Goal: Transaction & Acquisition: Purchase product/service

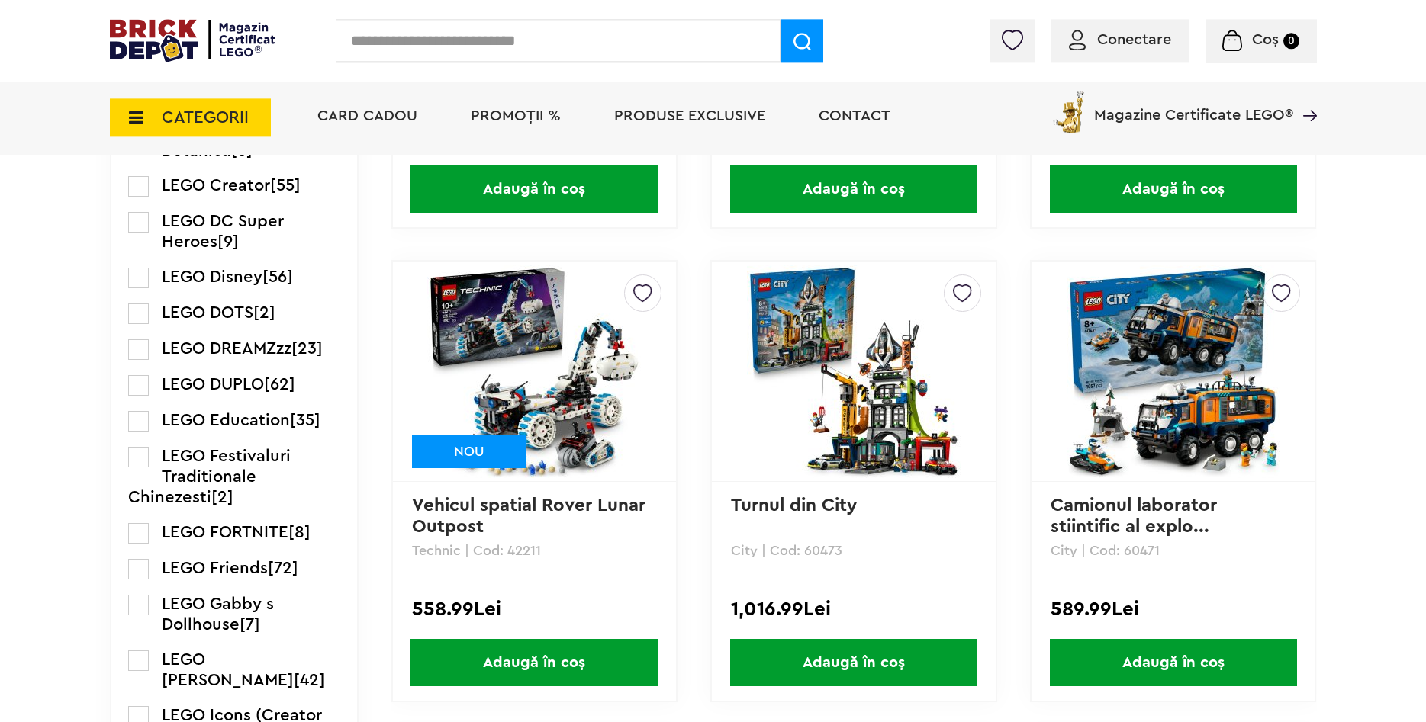
scroll to position [1556, 0]
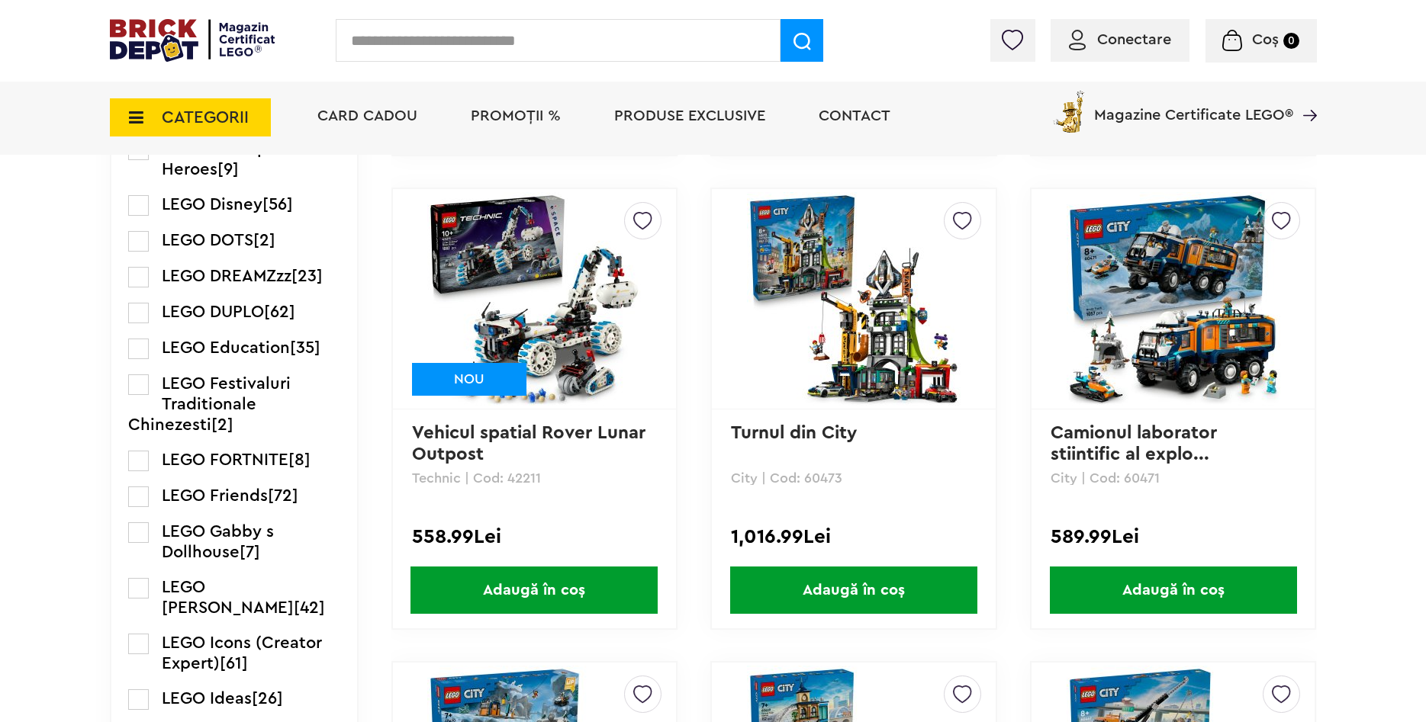
click at [532, 121] on span "PROMOȚII %" at bounding box center [516, 115] width 90 height 15
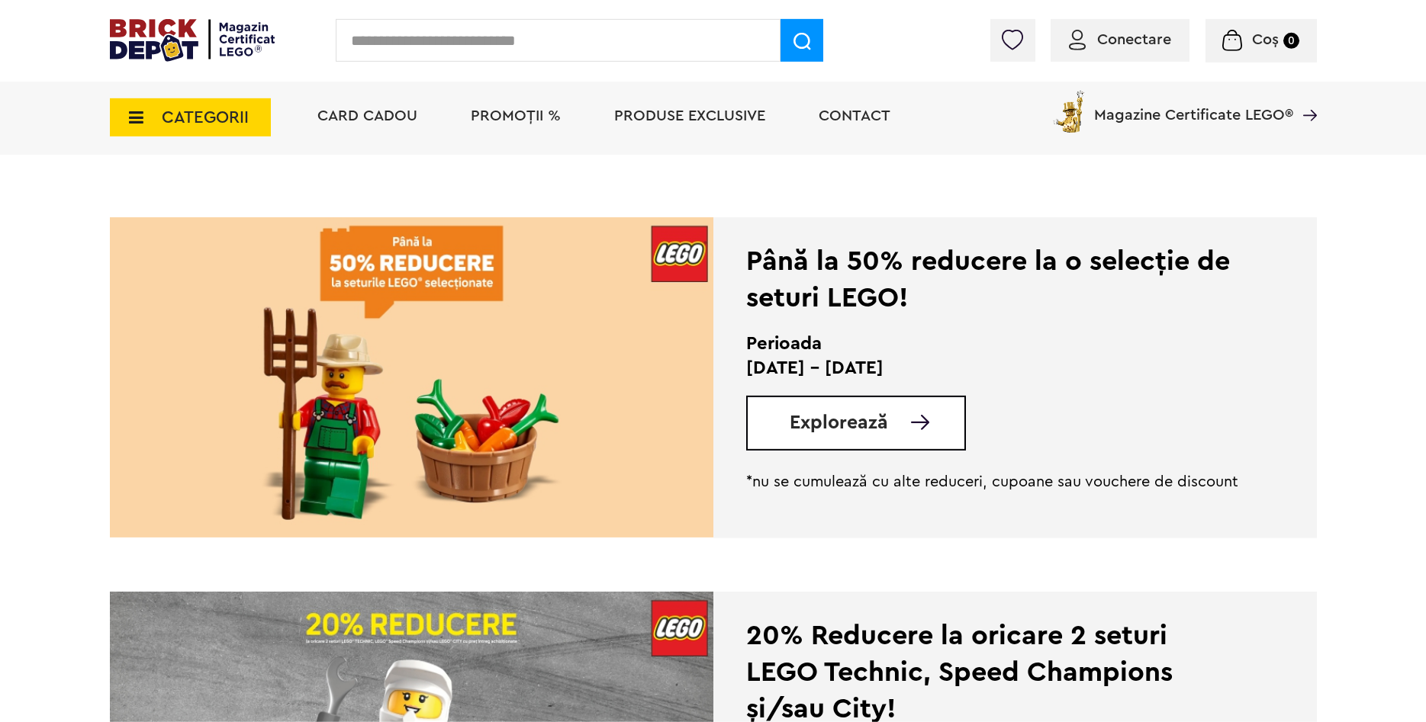
scroll to position [311, 0]
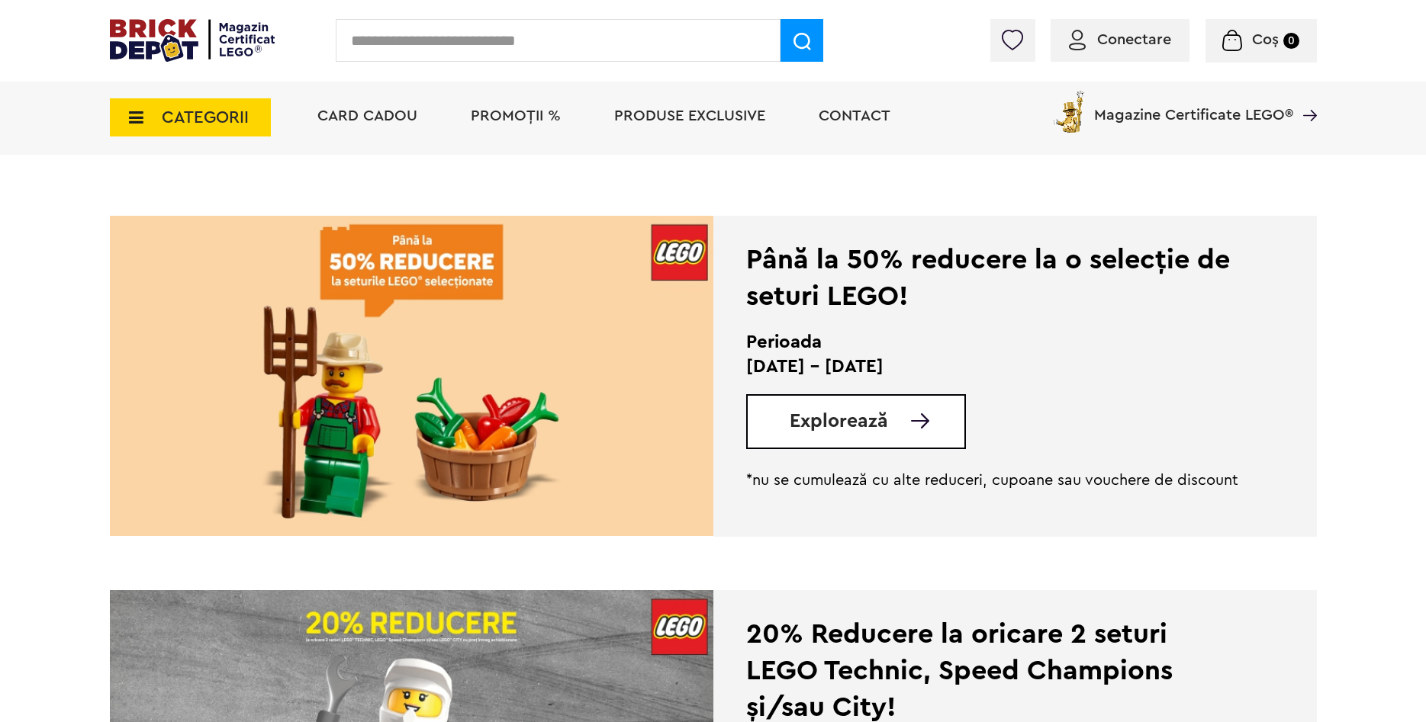
click at [874, 409] on div "Explorează" at bounding box center [856, 421] width 220 height 55
click at [884, 426] on span "Explorează" at bounding box center [838, 421] width 98 height 19
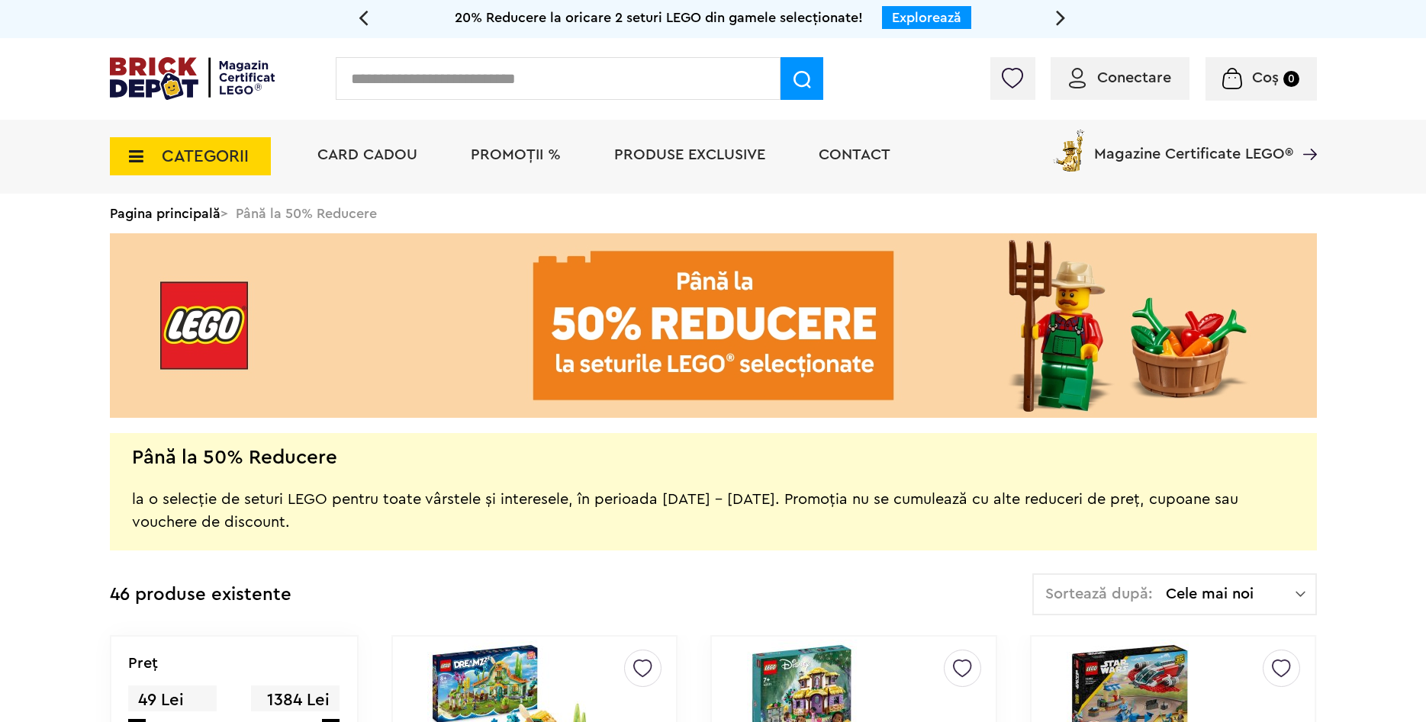
click at [536, 153] on span "PROMOȚII %" at bounding box center [516, 154] width 90 height 15
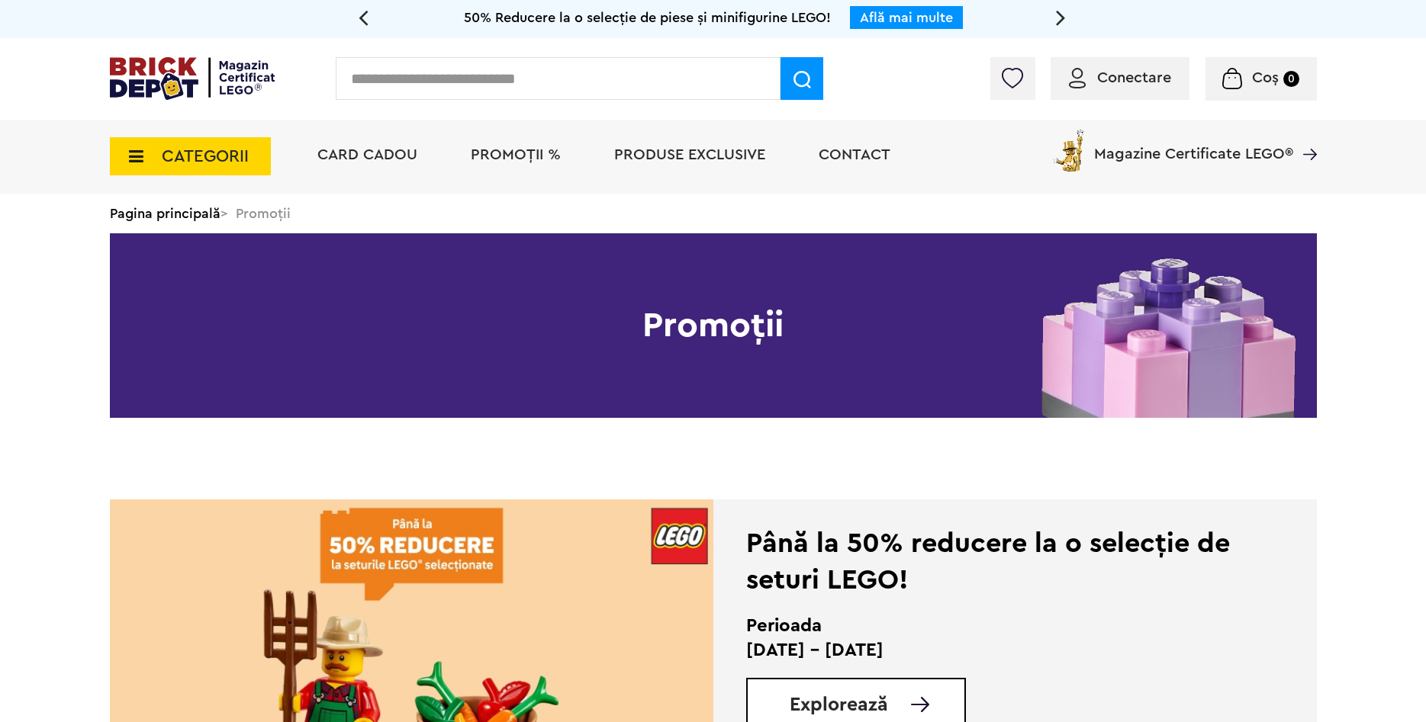
click at [124, 164] on icon at bounding box center [132, 156] width 24 height 17
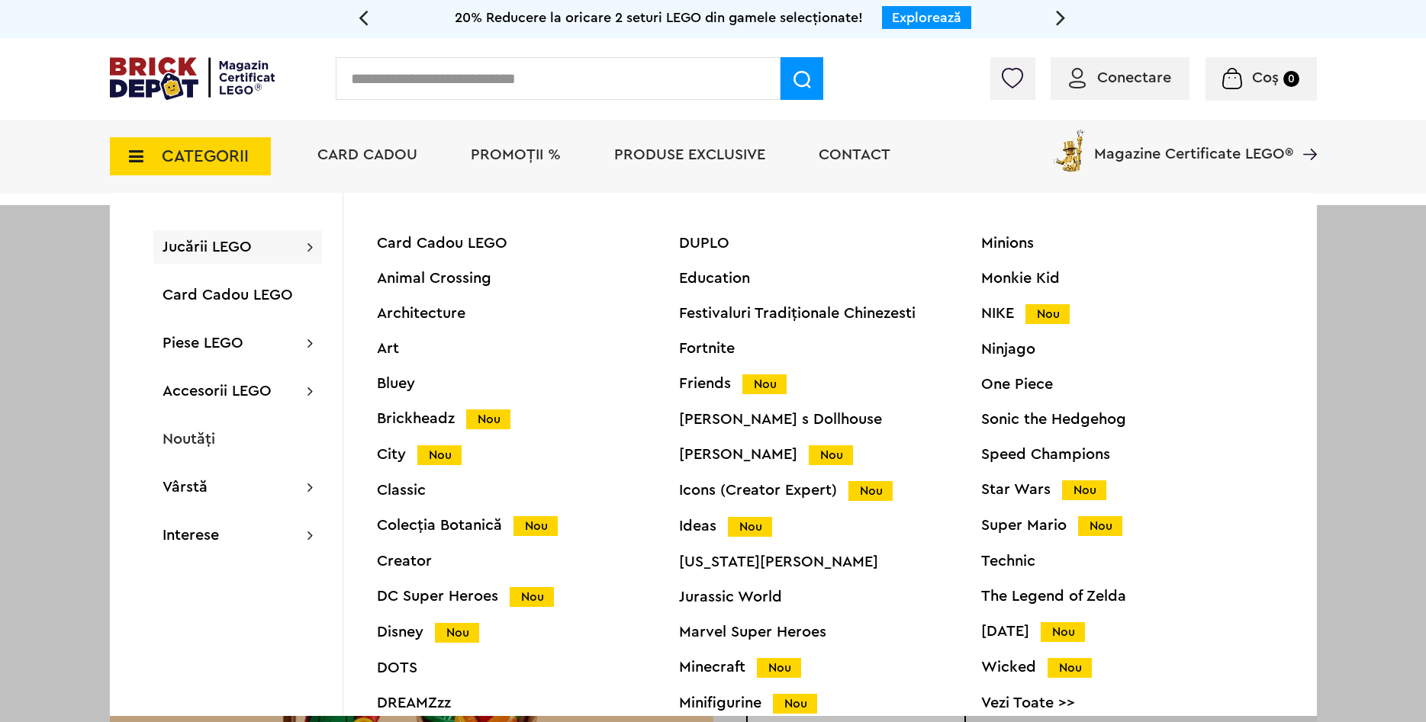
click at [458, 72] on input "text" at bounding box center [558, 78] width 445 height 43
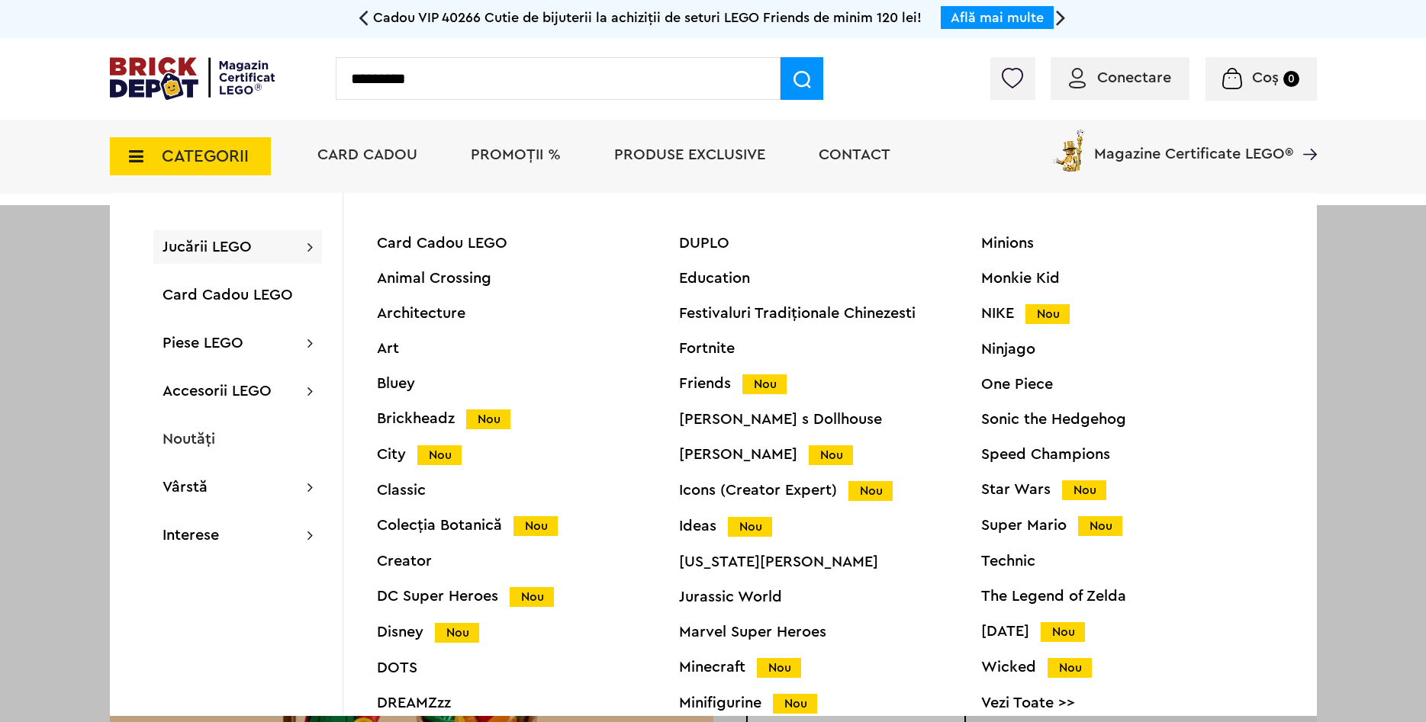
type input "*********"
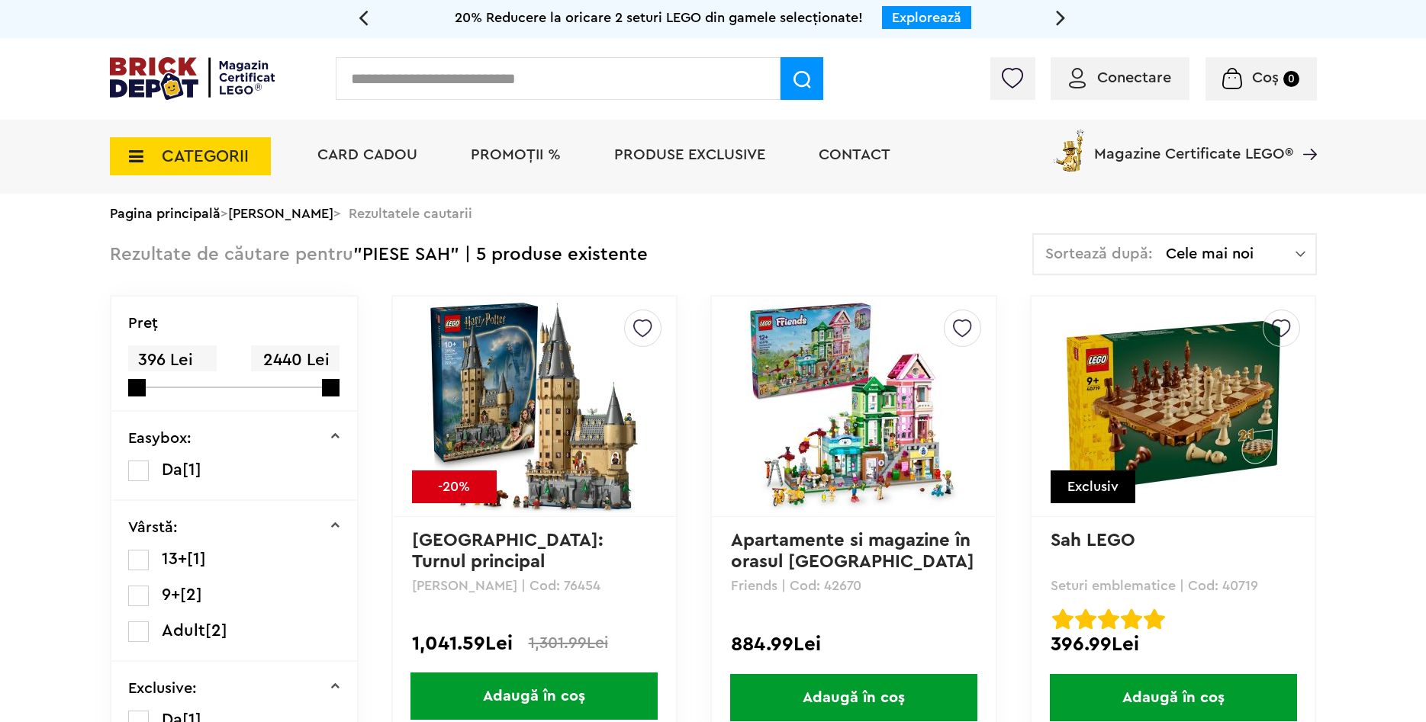
click at [1281, 318] on img at bounding box center [1281, 323] width 19 height 27
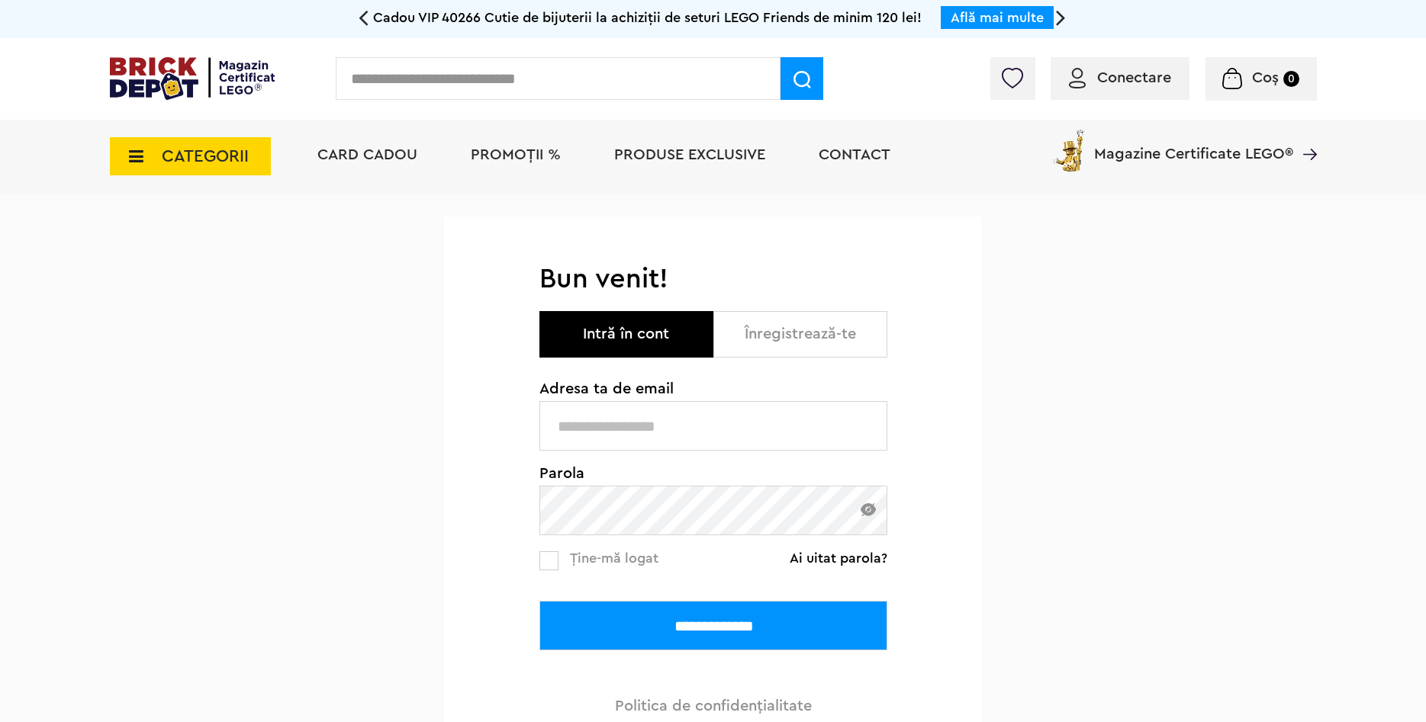
click at [624, 425] on input "text" at bounding box center [713, 426] width 348 height 50
type input "*"
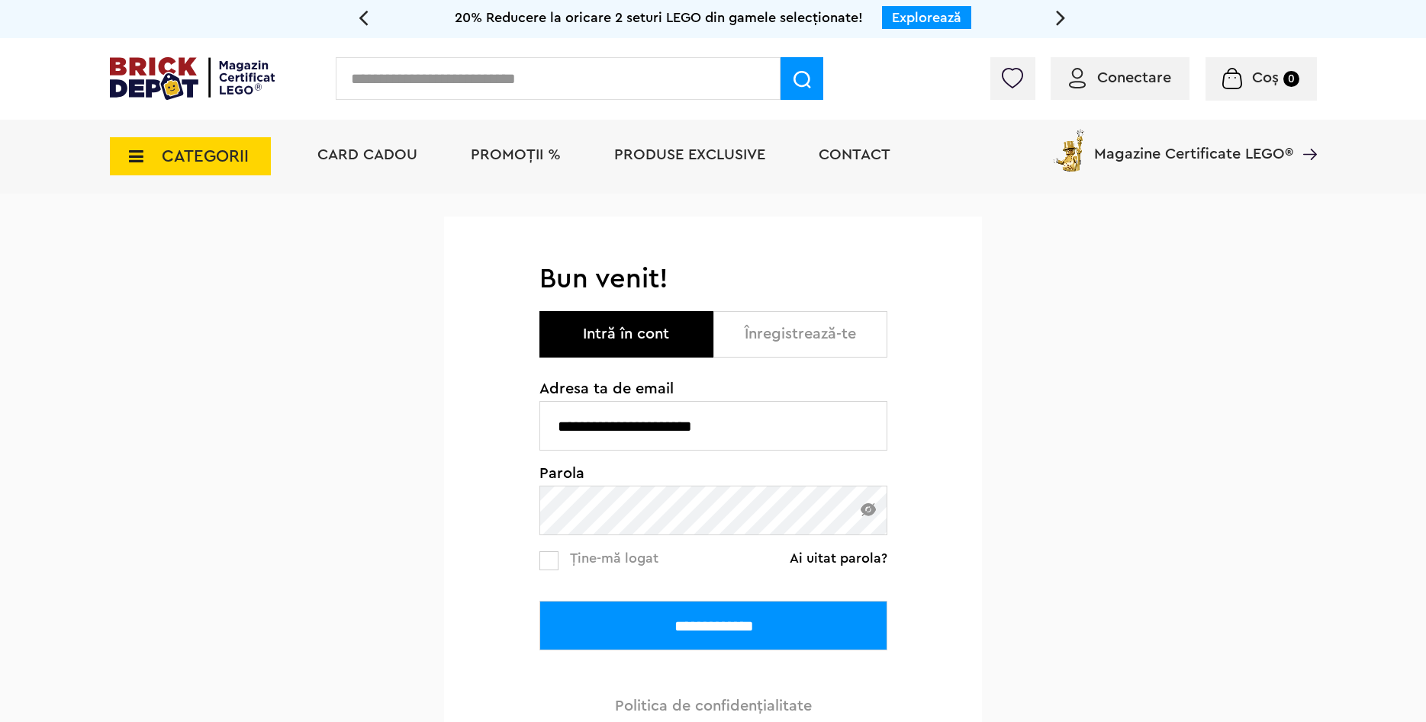
type input "**********"
click at [616, 622] on input "**********" at bounding box center [713, 626] width 348 height 50
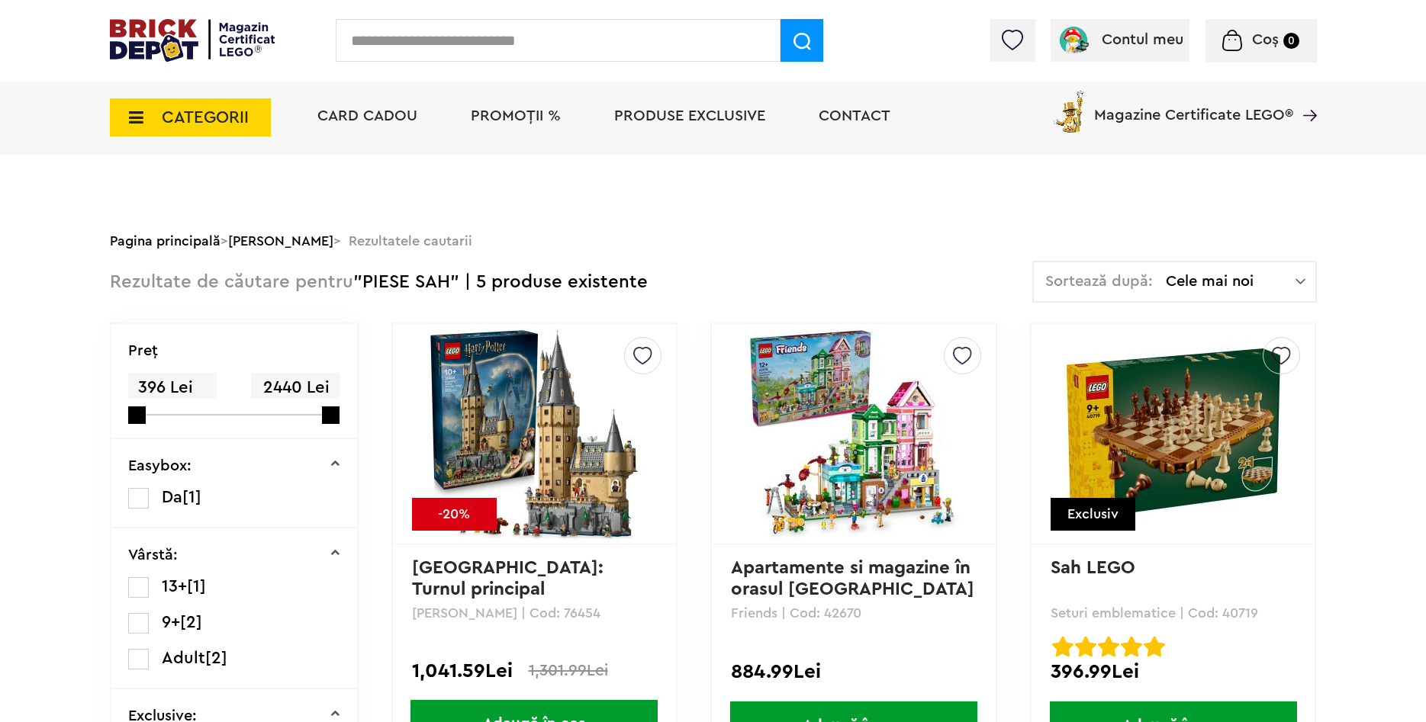
scroll to position [147, 0]
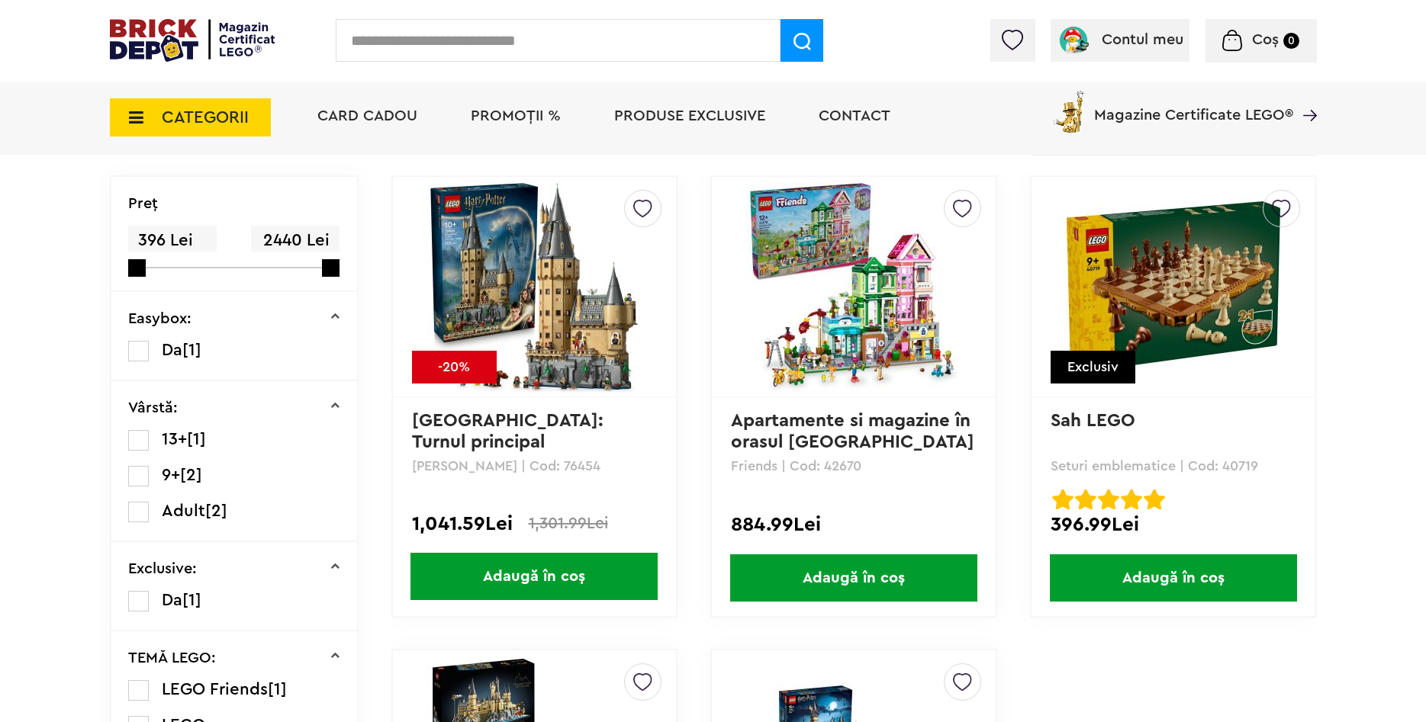
click at [1275, 207] on img at bounding box center [1281, 204] width 19 height 27
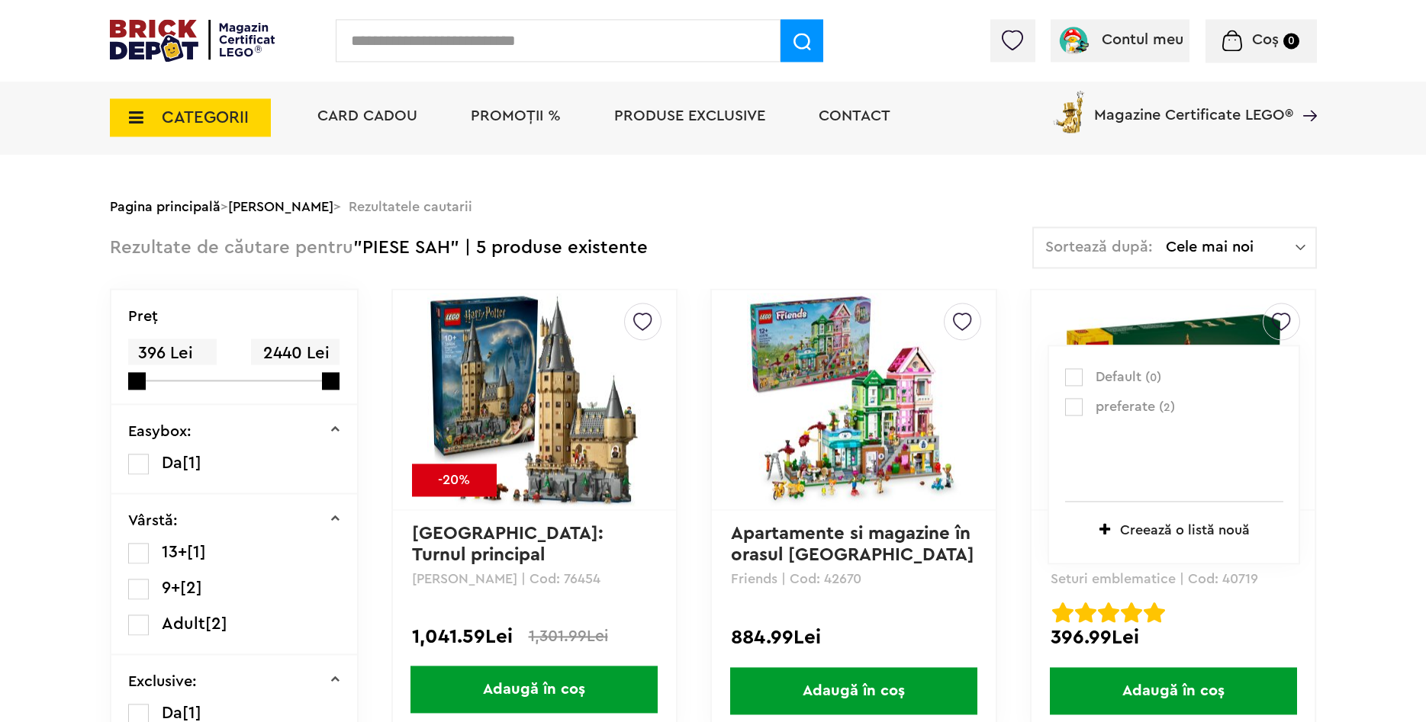
scroll to position [0, 0]
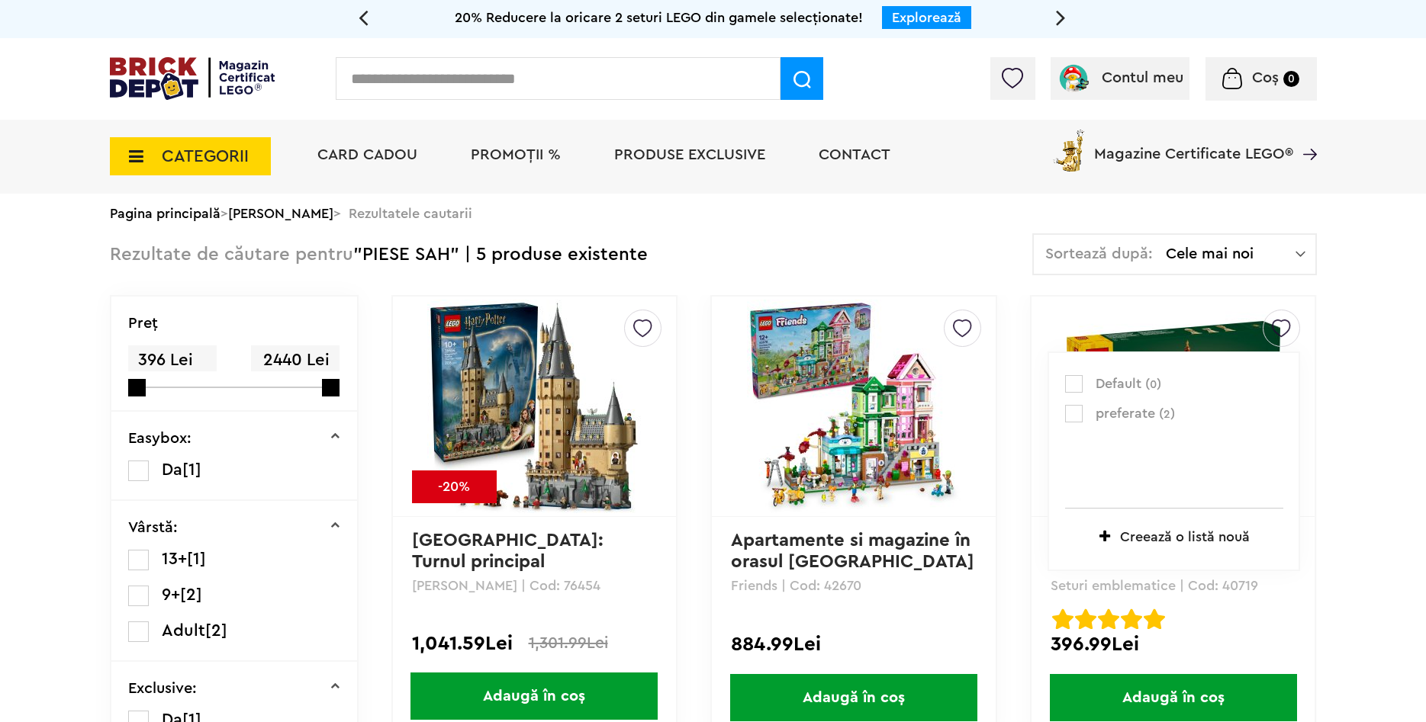
click at [1158, 417] on span "preferate ( 2 )" at bounding box center [1179, 414] width 169 height 20
click at [1075, 420] on label at bounding box center [1074, 414] width 18 height 18
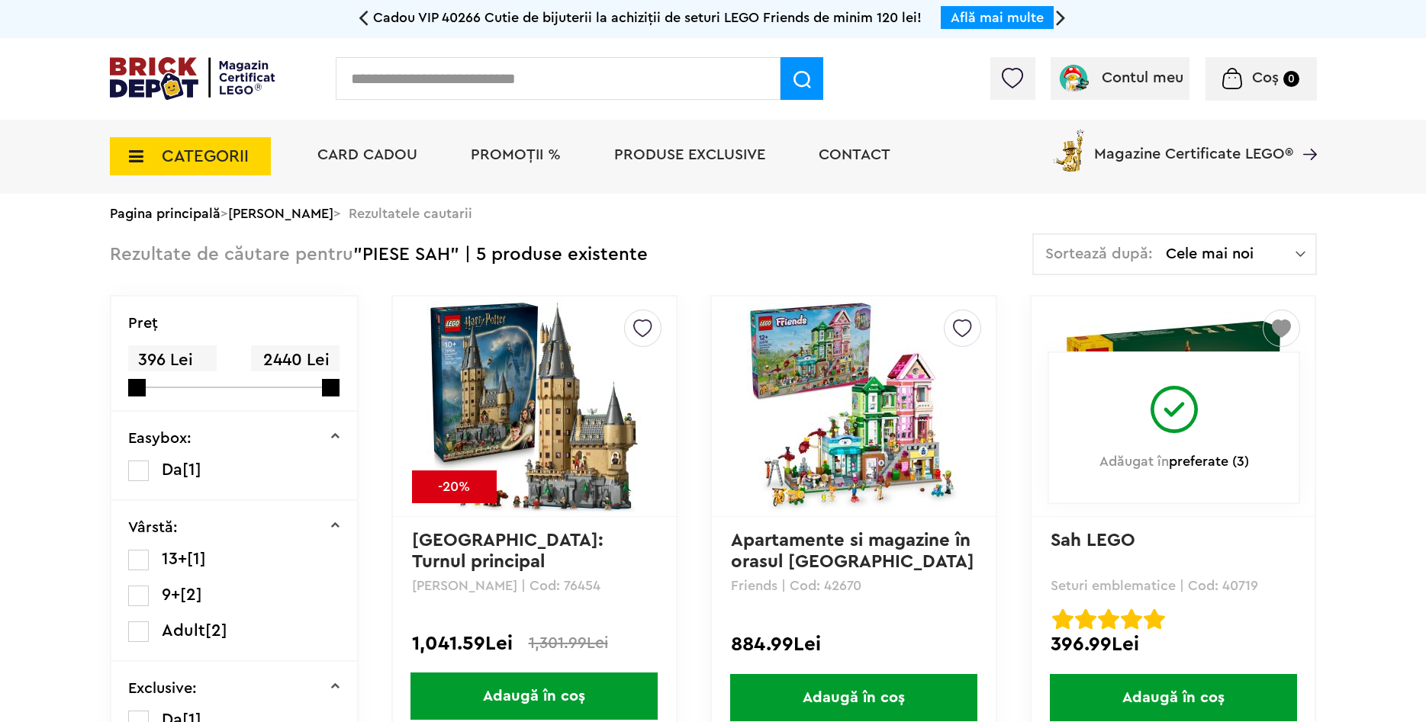
click at [1011, 73] on img at bounding box center [1012, 78] width 21 height 21
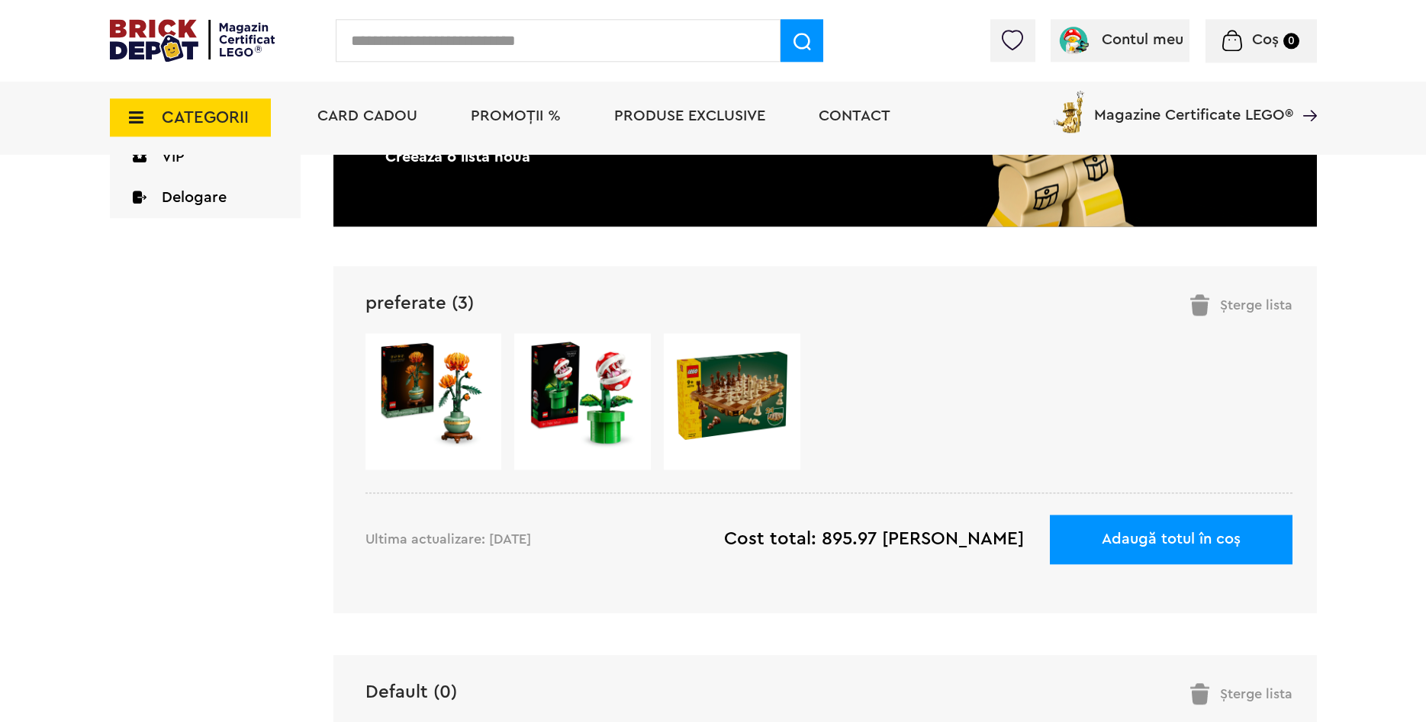
scroll to position [389, 0]
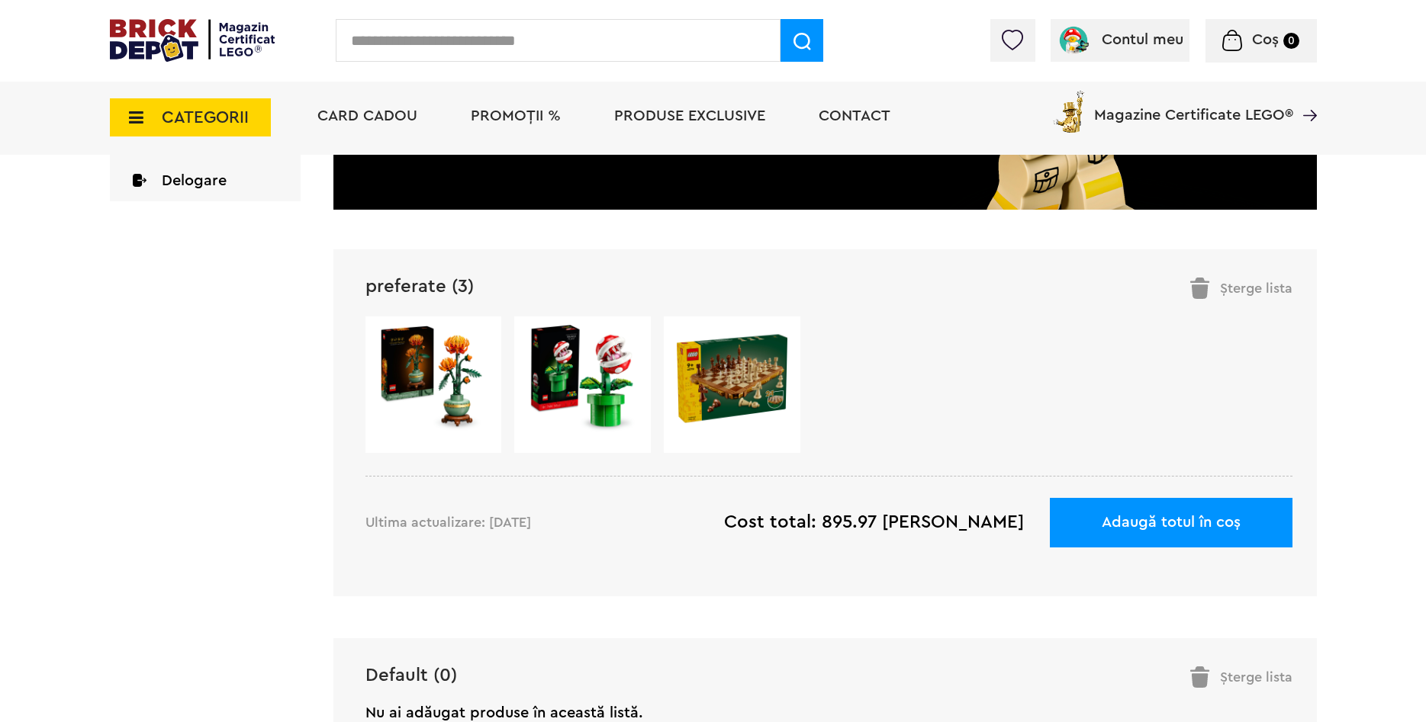
click at [582, 375] on img at bounding box center [582, 378] width 111 height 111
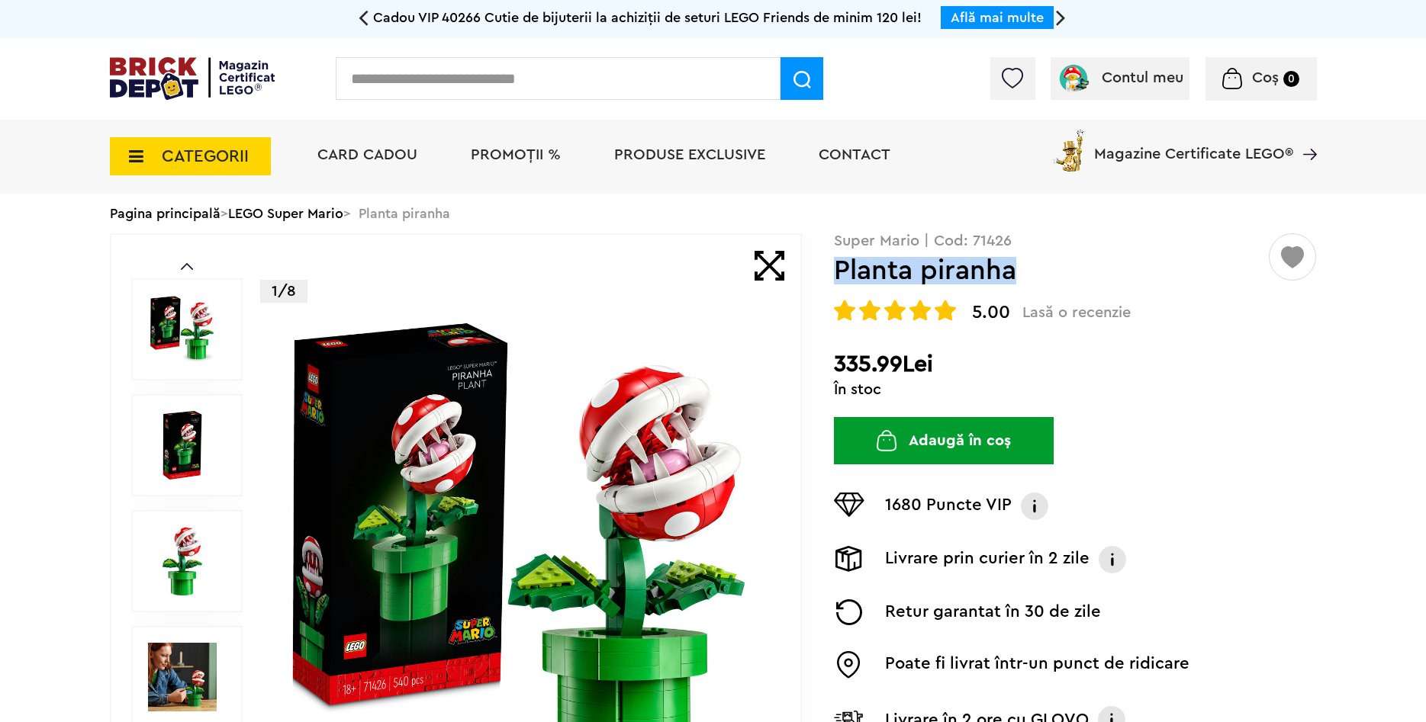
drag, startPoint x: 837, startPoint y: 263, endPoint x: 1028, endPoint y: 260, distance: 191.5
click at [1028, 260] on h1 "Planta piranha" at bounding box center [1050, 270] width 433 height 27
copy h1 "Planta piranha"
